Goal: Task Accomplishment & Management: Use online tool/utility

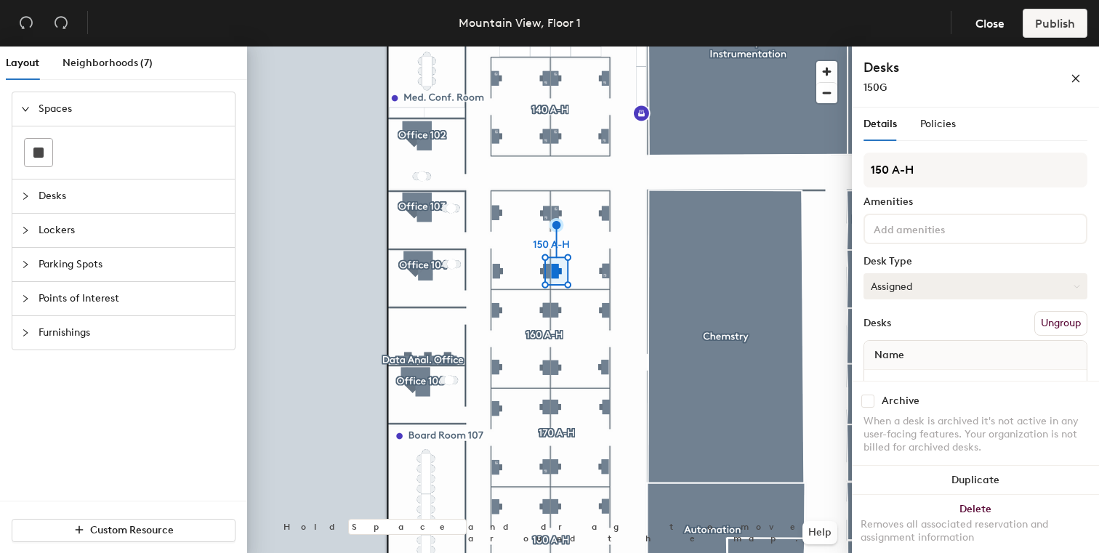
drag, startPoint x: 938, startPoint y: 310, endPoint x: 940, endPoint y: 280, distance: 29.9
click at [940, 278] on div "150 A-H Amenities Desk Type Assigned Desks Ungroup Name 150G" at bounding box center [975, 281] width 224 height 256
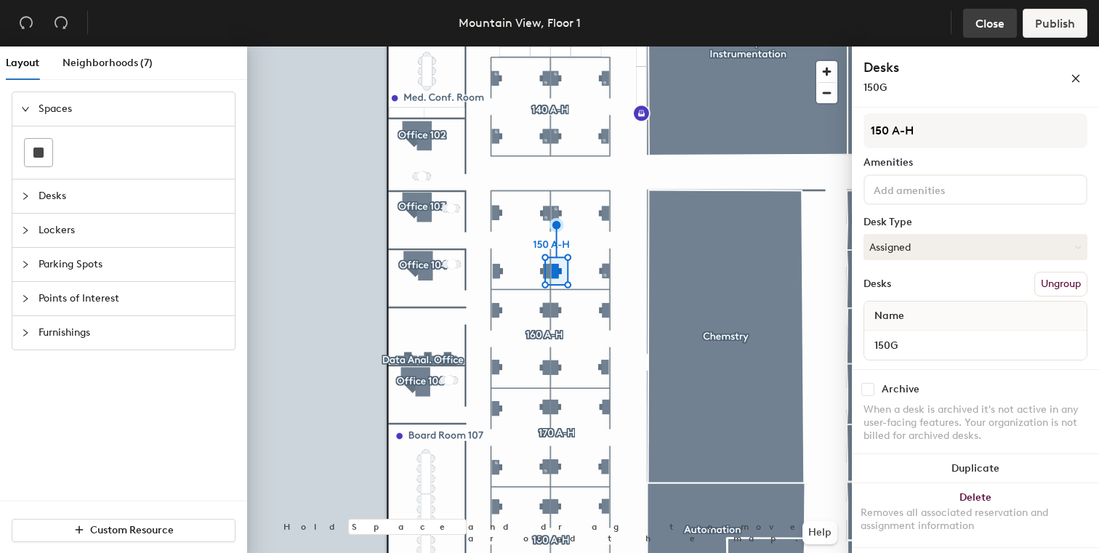
click at [983, 24] on span "Close" at bounding box center [989, 24] width 29 height 14
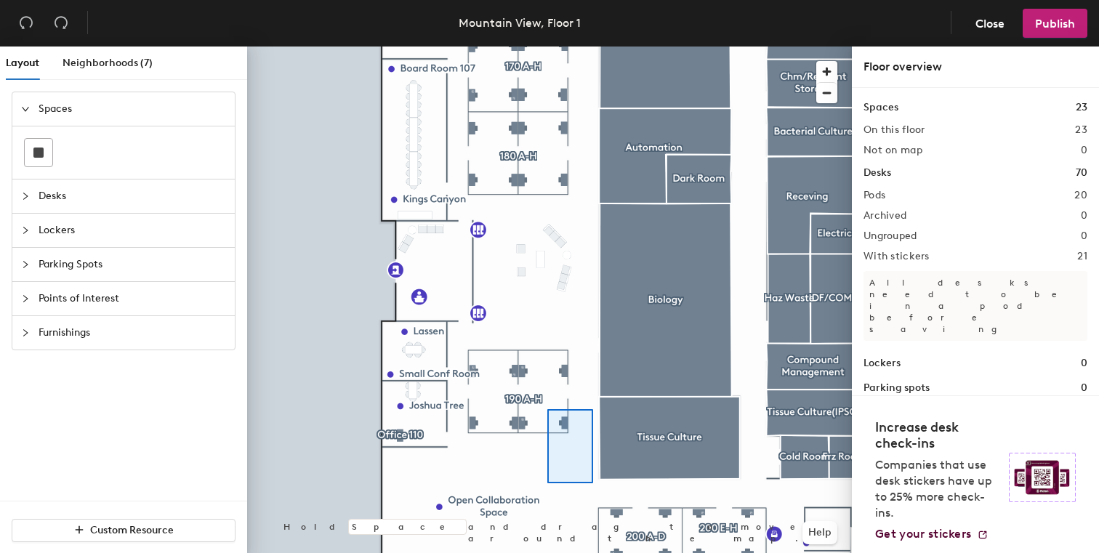
click at [547, 47] on div at bounding box center [549, 47] width 605 height 0
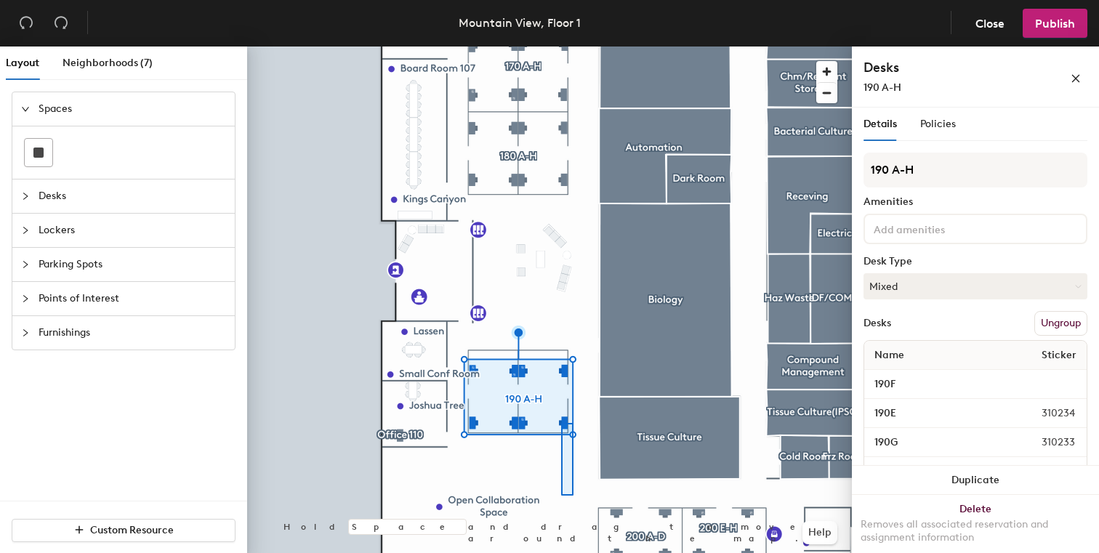
click at [557, 47] on div at bounding box center [549, 47] width 605 height 0
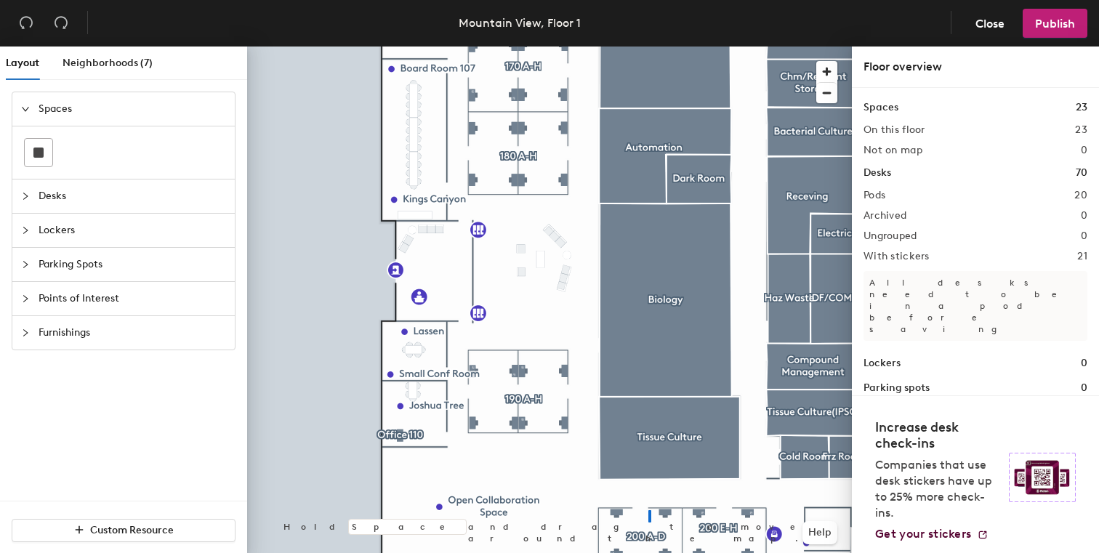
click at [649, 47] on div at bounding box center [549, 47] width 605 height 0
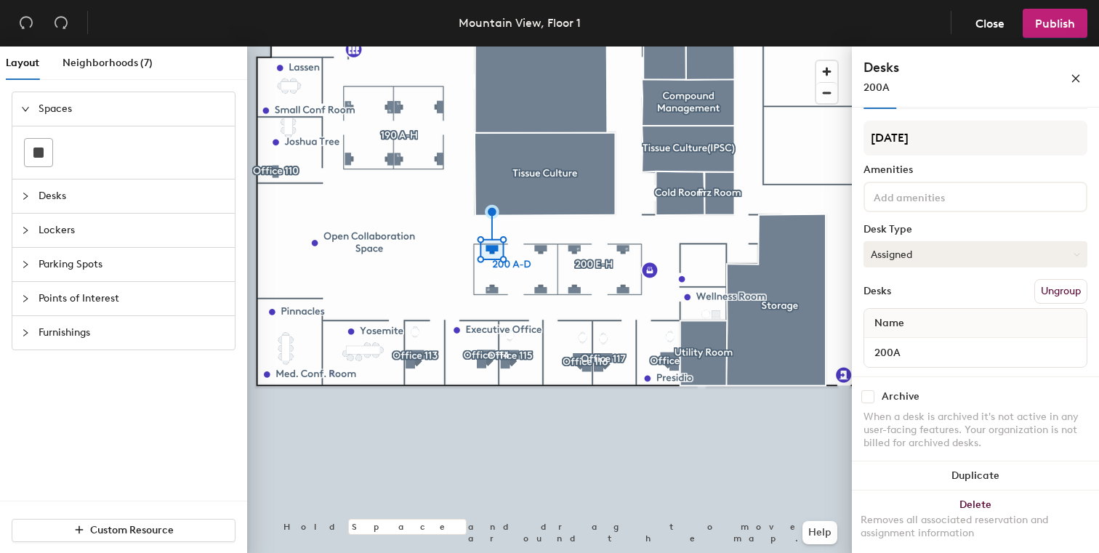
scroll to position [39, 0]
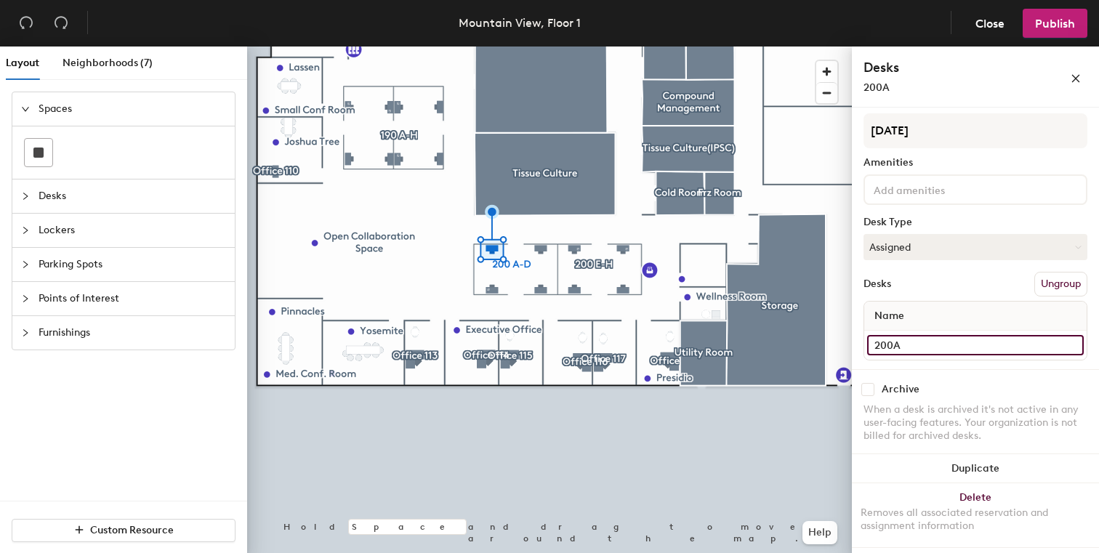
click at [935, 347] on input "200A" at bounding box center [975, 345] width 217 height 20
type input "200B"
click at [938, 353] on input "200C" at bounding box center [937, 345] width 140 height 20
type input "200A"
click at [975, 344] on input "200D" at bounding box center [975, 345] width 217 height 20
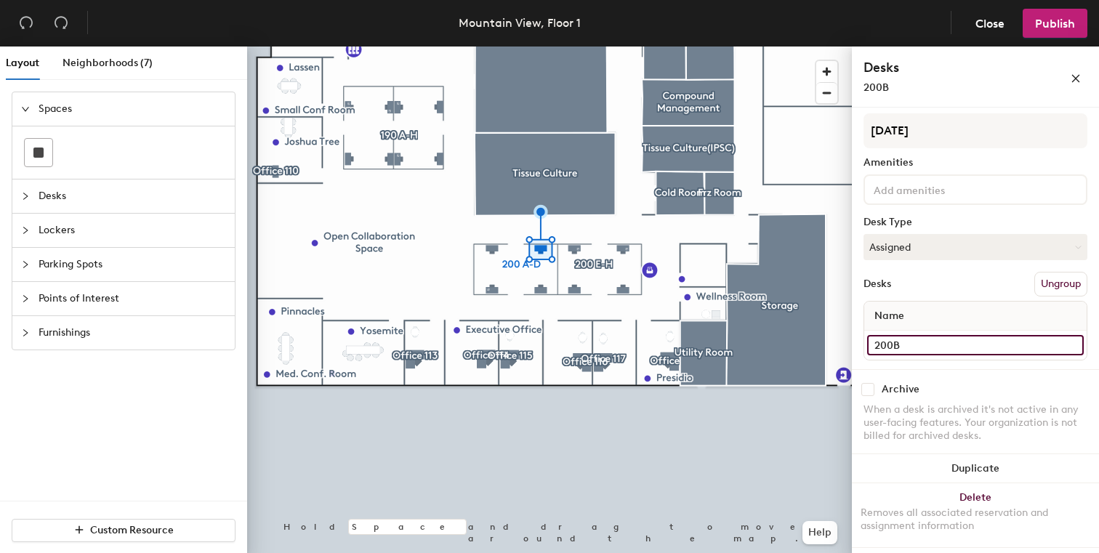
click at [915, 346] on input "200B" at bounding box center [975, 345] width 217 height 20
type input "200C"
click at [912, 342] on input "200G" at bounding box center [975, 345] width 217 height 20
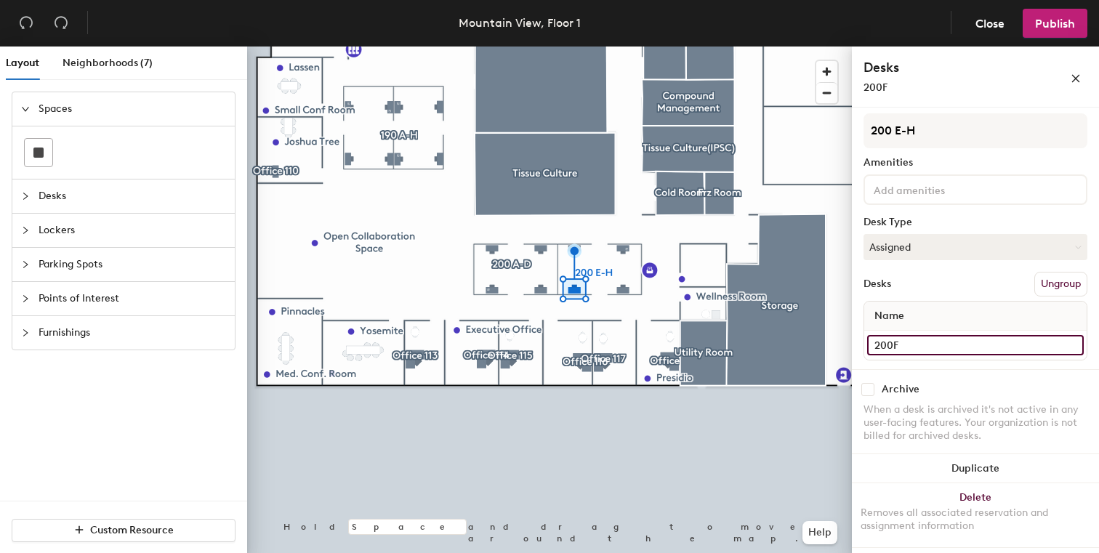
type input "200F"
click at [927, 345] on input "200H" at bounding box center [975, 345] width 217 height 20
click at [969, 337] on input "200F" at bounding box center [937, 345] width 140 height 20
click at [968, 346] on input "200F" at bounding box center [937, 345] width 140 height 20
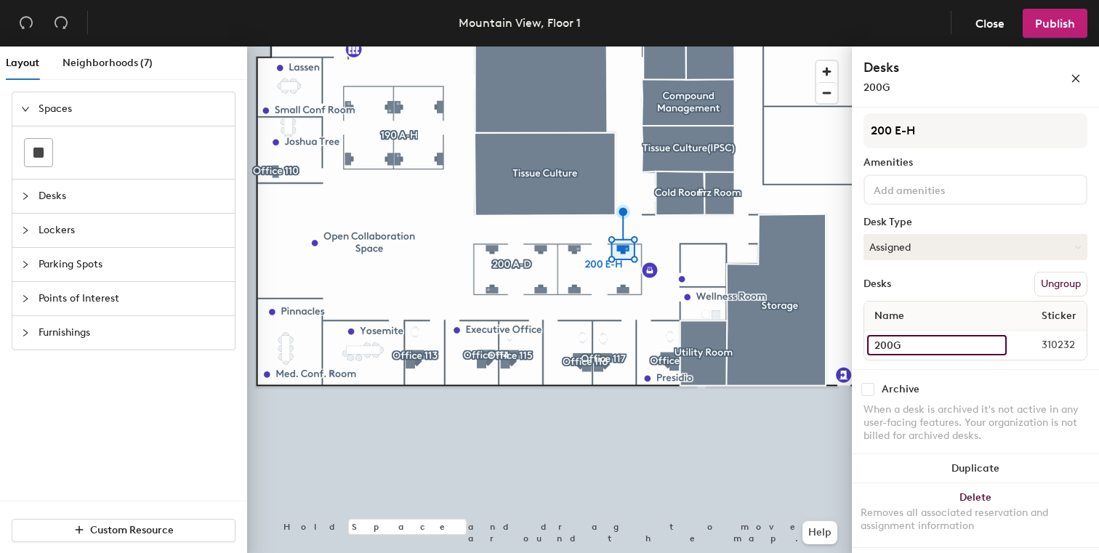
type input "200G"
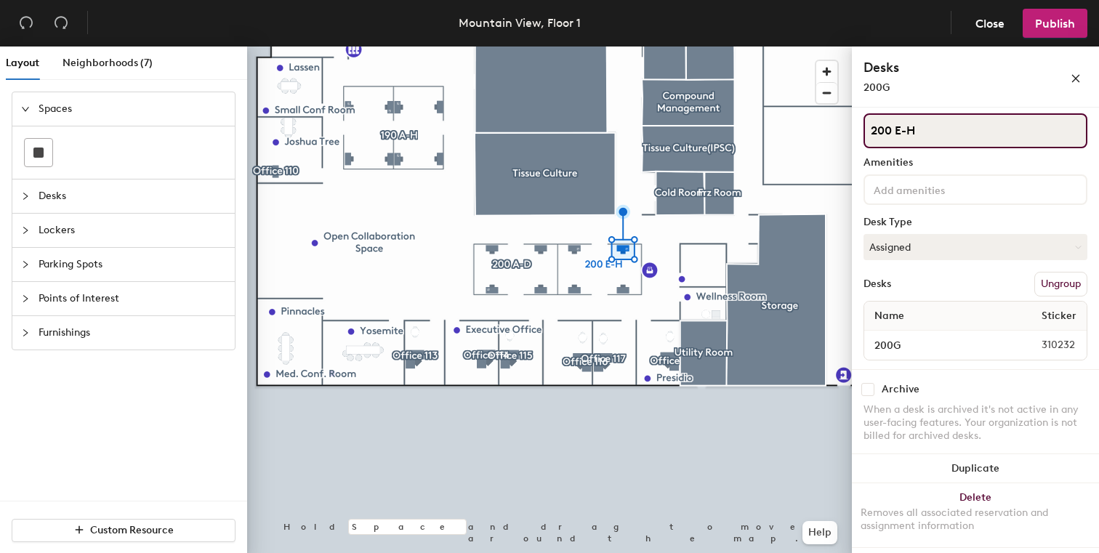
click at [955, 134] on input "200 E-H" at bounding box center [975, 130] width 224 height 35
type input "200 E-G"
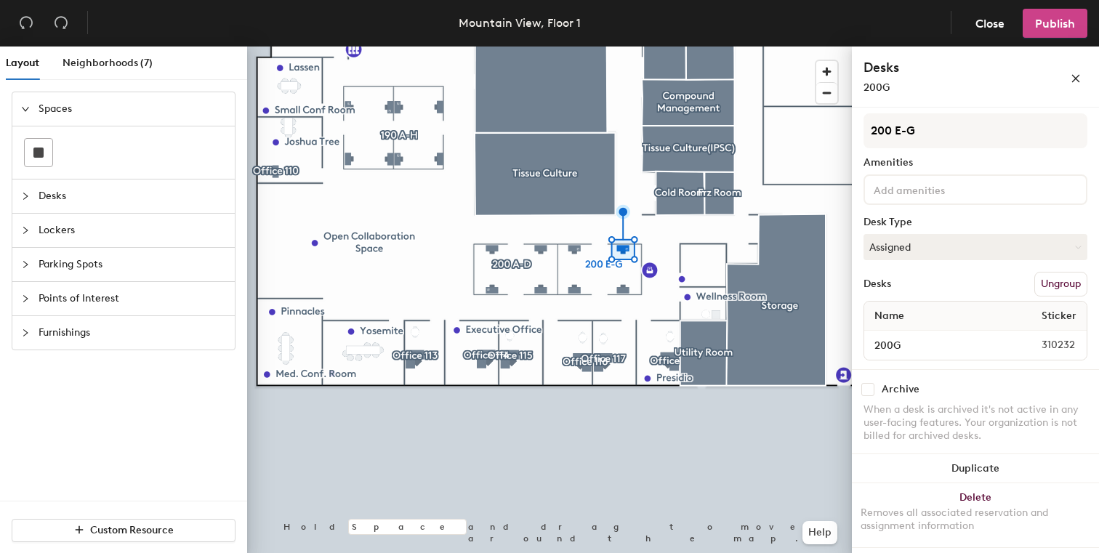
click at [1054, 30] on button "Publish" at bounding box center [1055, 23] width 65 height 29
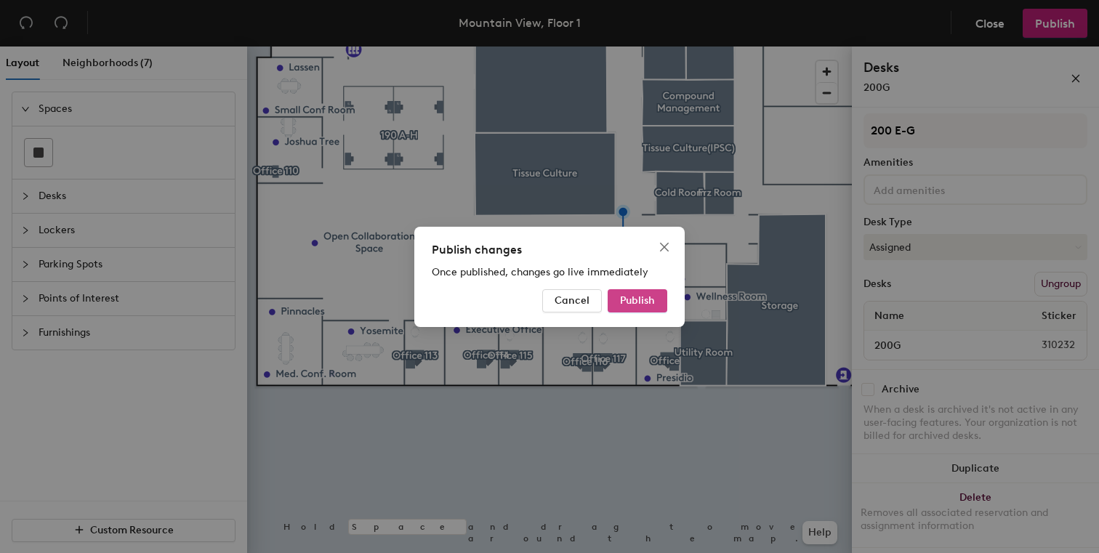
click at [627, 298] on span "Publish" at bounding box center [637, 300] width 35 height 12
